Goal: Task Accomplishment & Management: Manage account settings

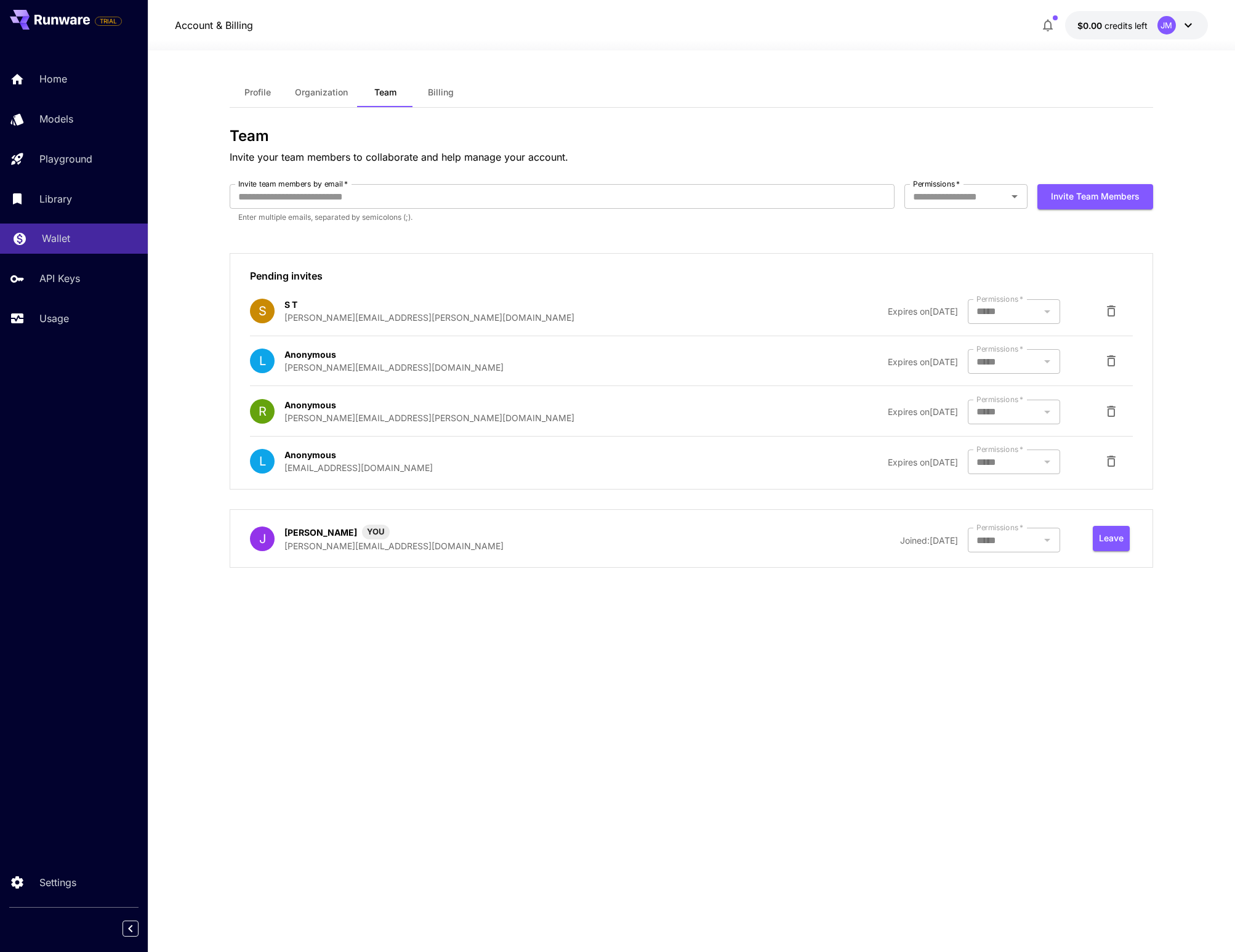
click at [70, 232] on link "Wallet" at bounding box center [74, 238] width 148 height 30
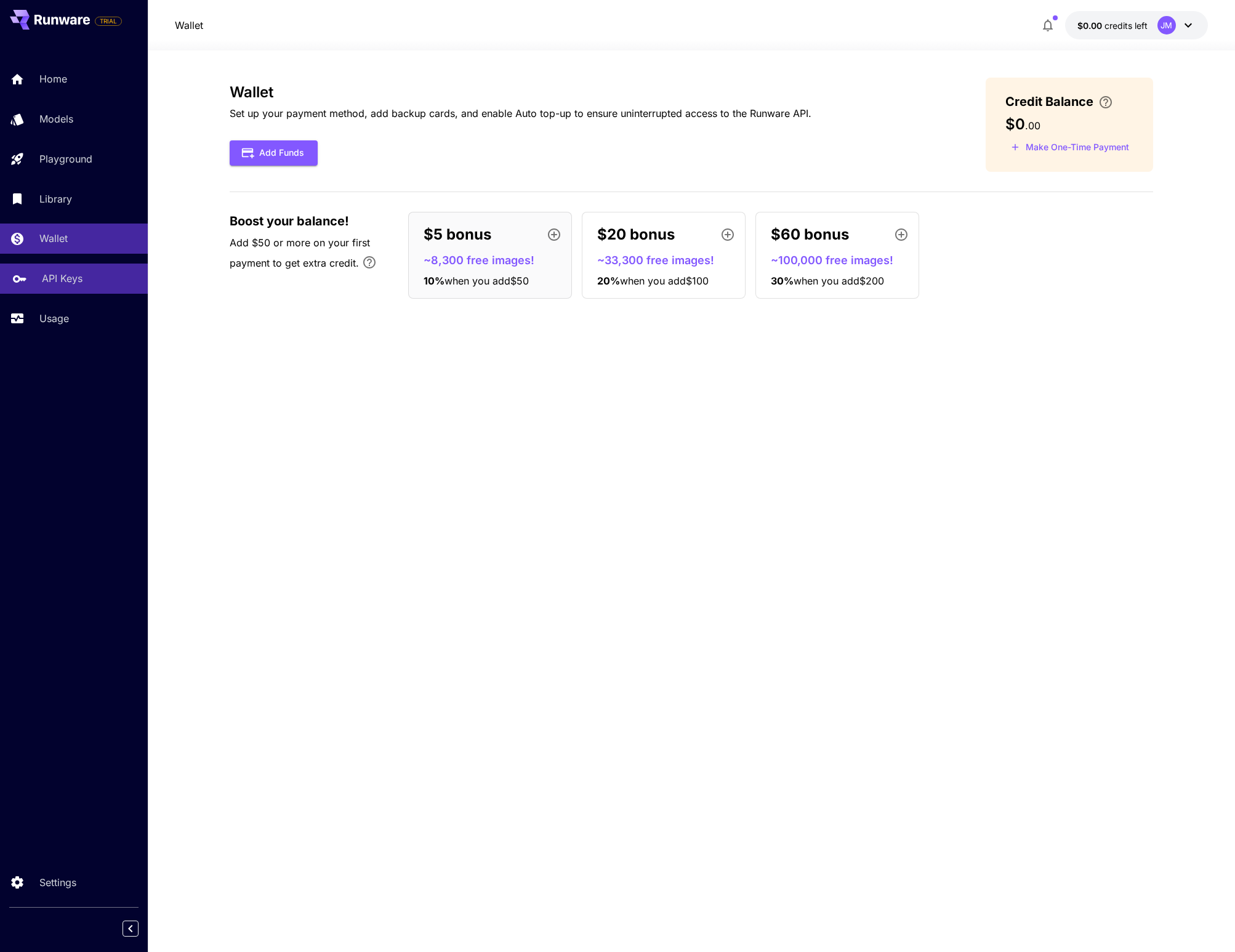
click at [67, 279] on p "API Keys" at bounding box center [62, 278] width 41 height 15
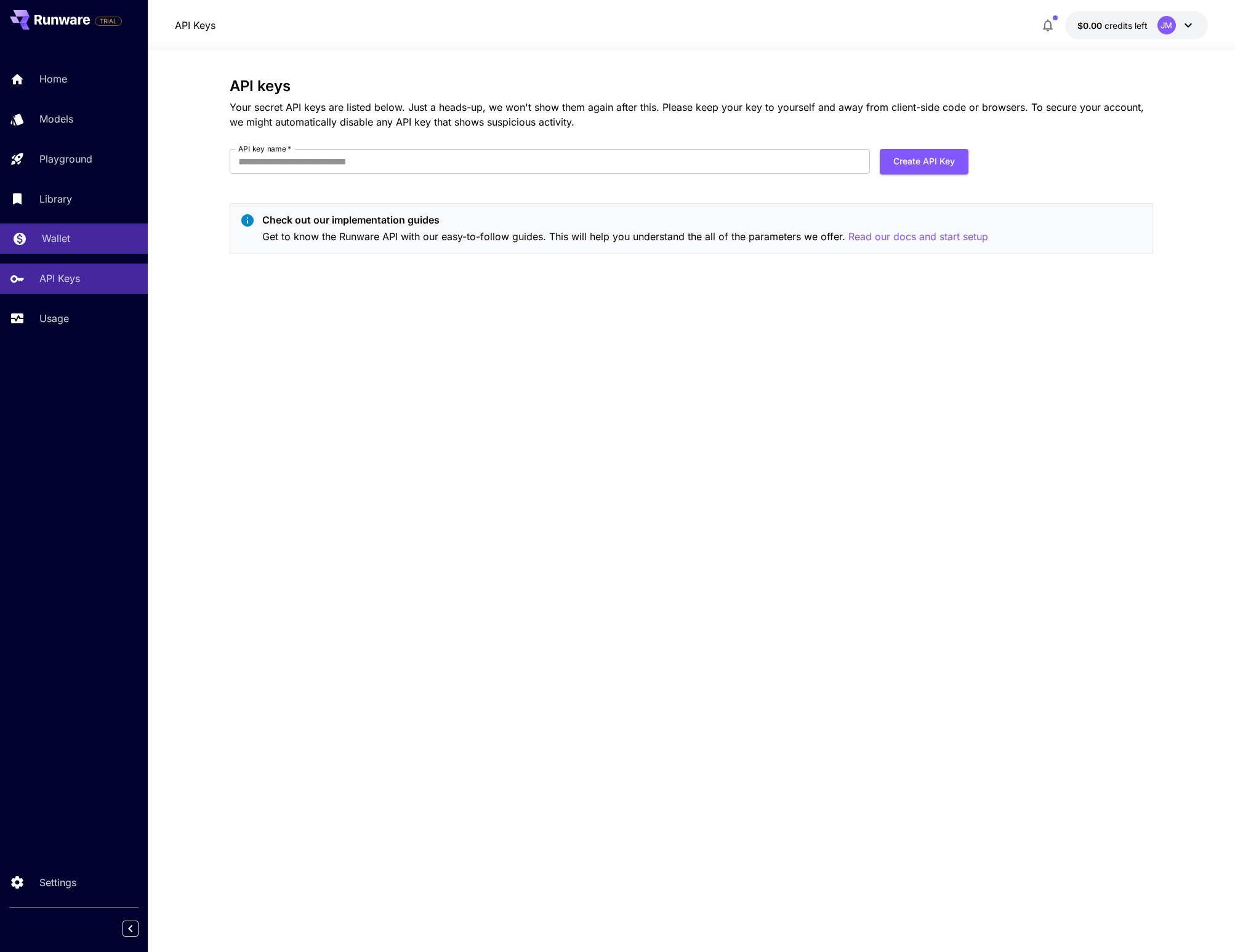
click at [65, 252] on link "Wallet" at bounding box center [74, 238] width 148 height 30
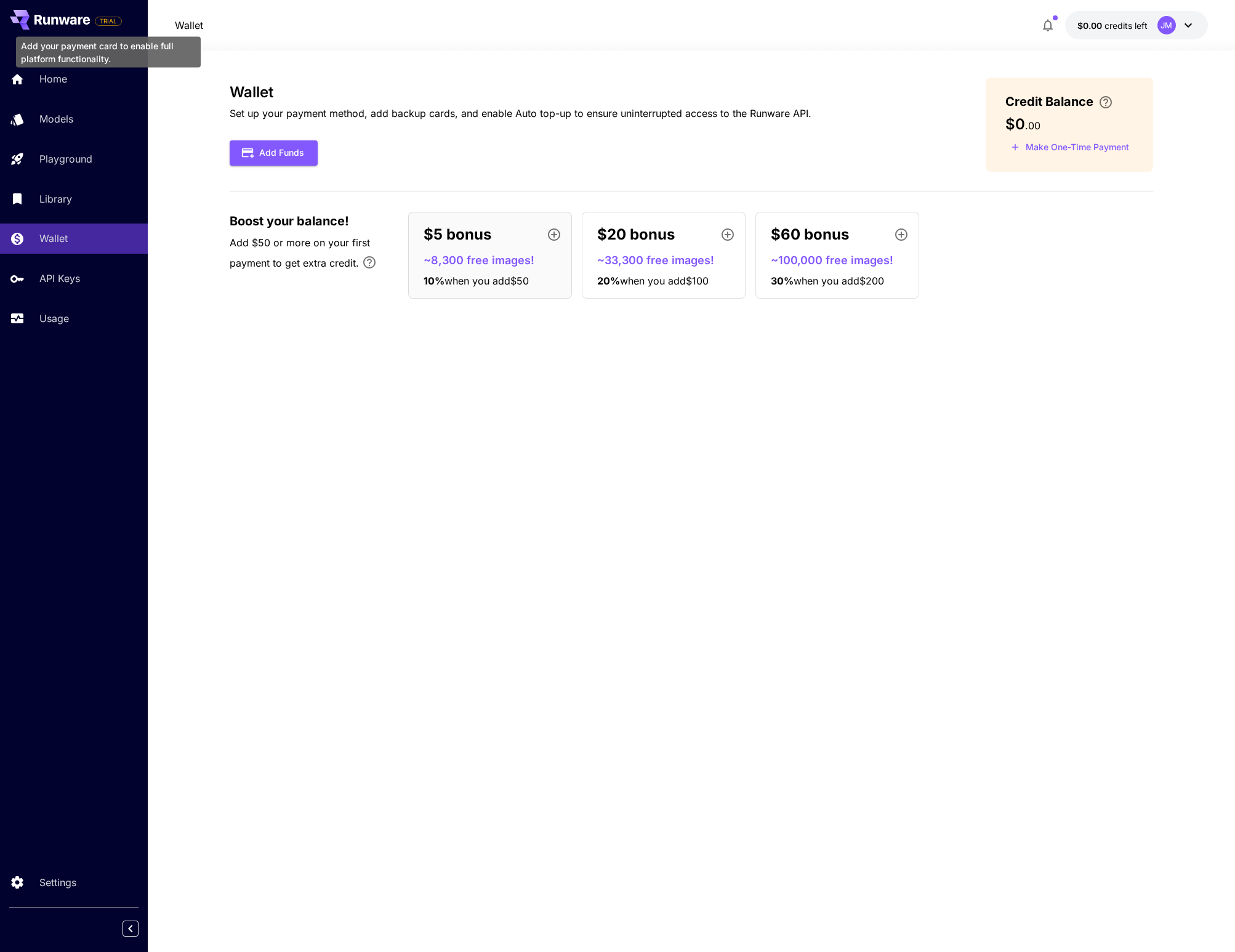
click at [110, 22] on span "TRIAL" at bounding box center [108, 21] width 26 height 9
click at [250, 476] on div "Wallet Set up your payment method, add backup cards, and enable Auto top-up to …" at bounding box center [691, 501] width 924 height 848
click at [756, 427] on div "Wallet Set up your payment method, add backup cards, and enable Auto top-up to …" at bounding box center [691, 501] width 924 height 848
